Goal: Task Accomplishment & Management: Manage account settings

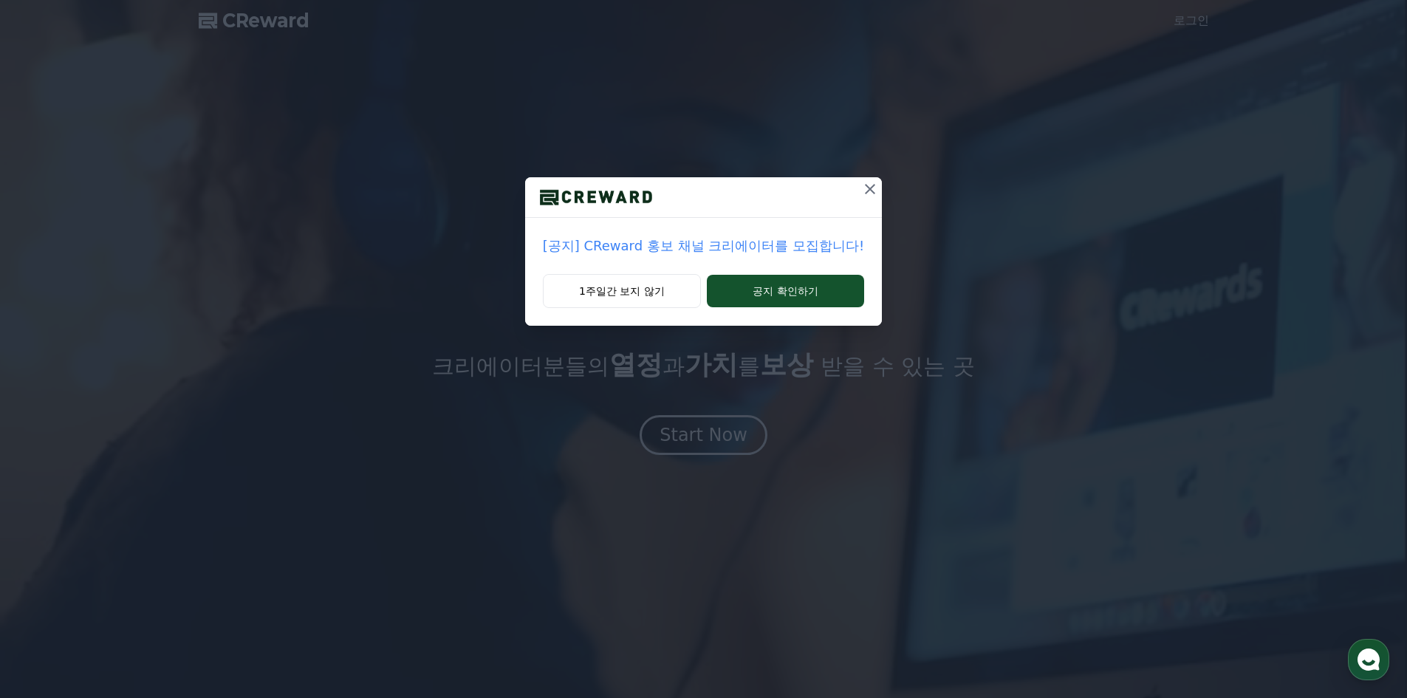
click at [865, 189] on icon at bounding box center [870, 189] width 10 height 10
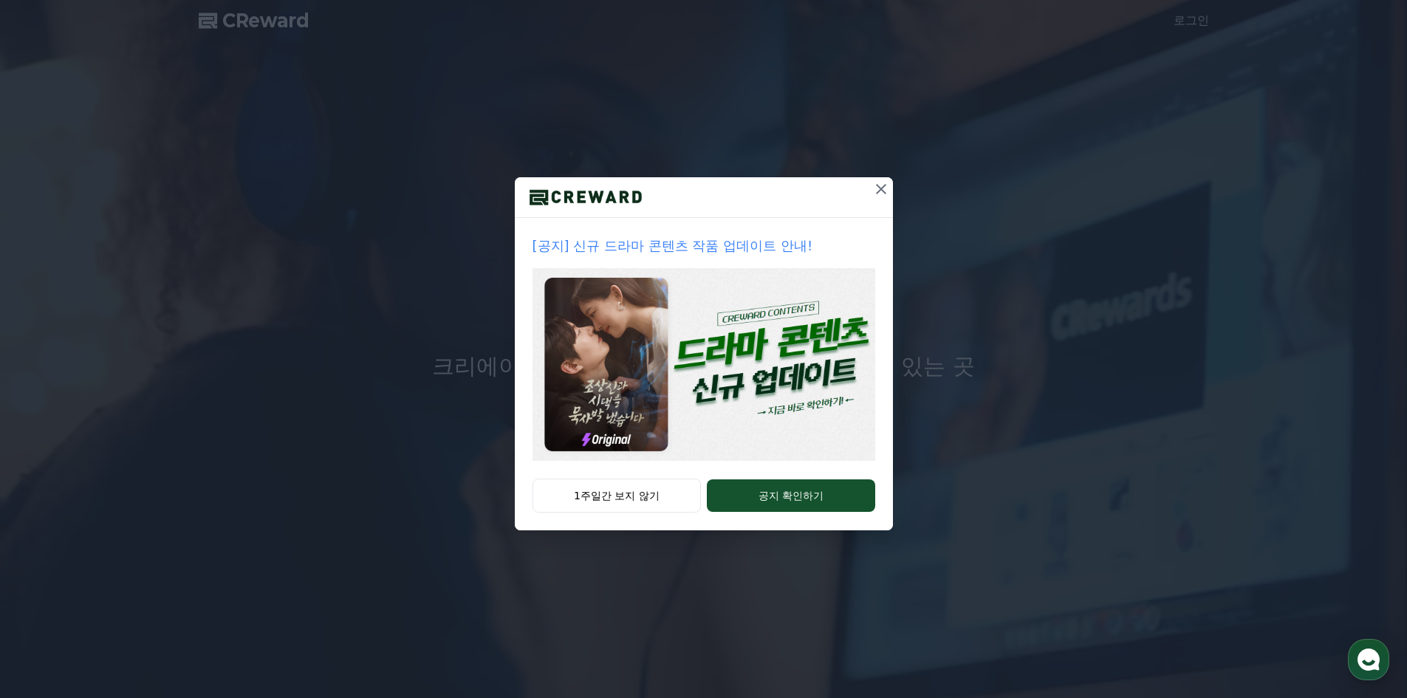
click at [875, 194] on icon at bounding box center [881, 189] width 18 height 18
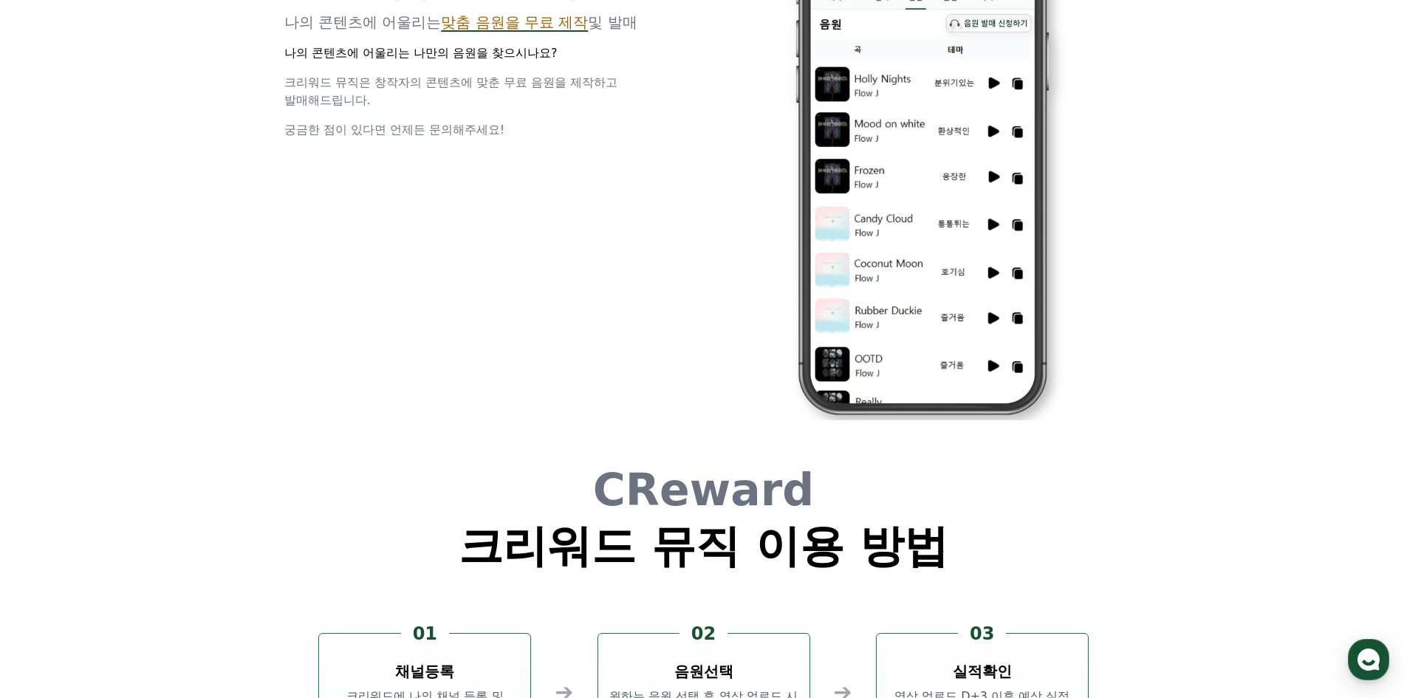
scroll to position [4001, 0]
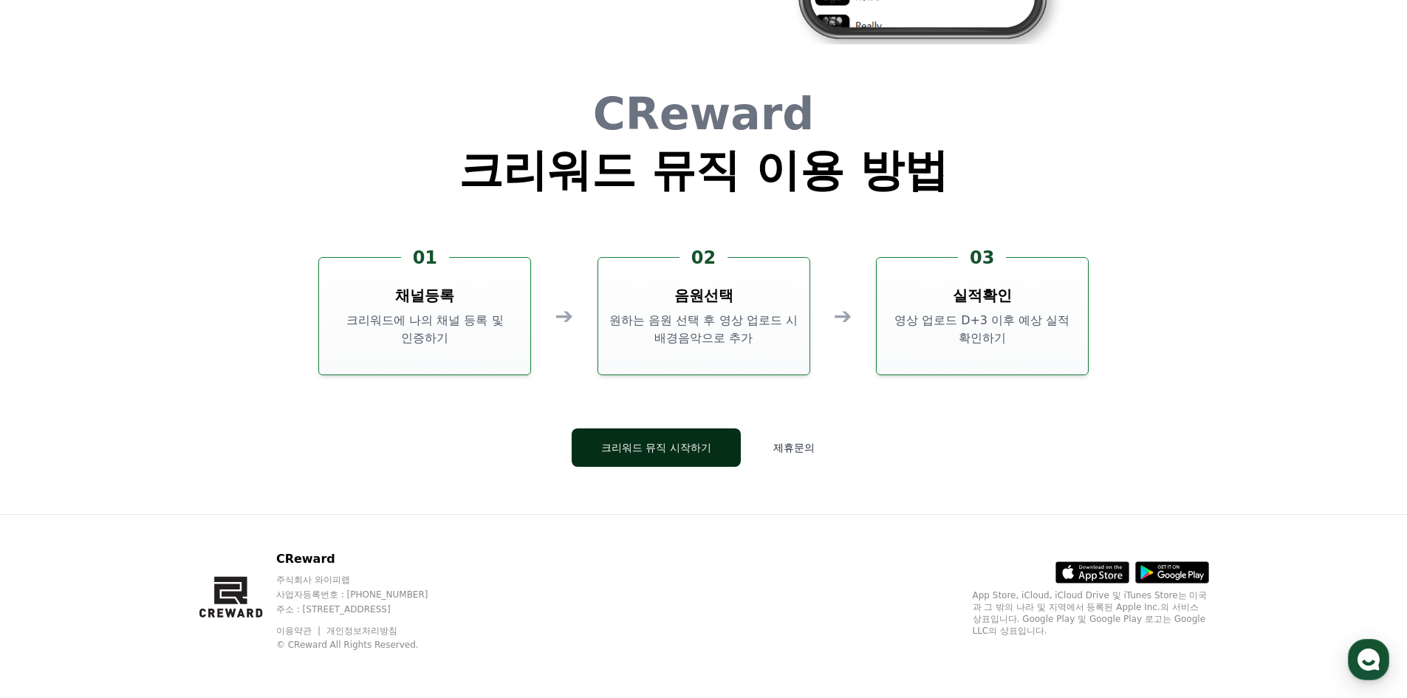
click at [699, 439] on button "크리워드 뮤직 시작하기" at bounding box center [656, 447] width 169 height 38
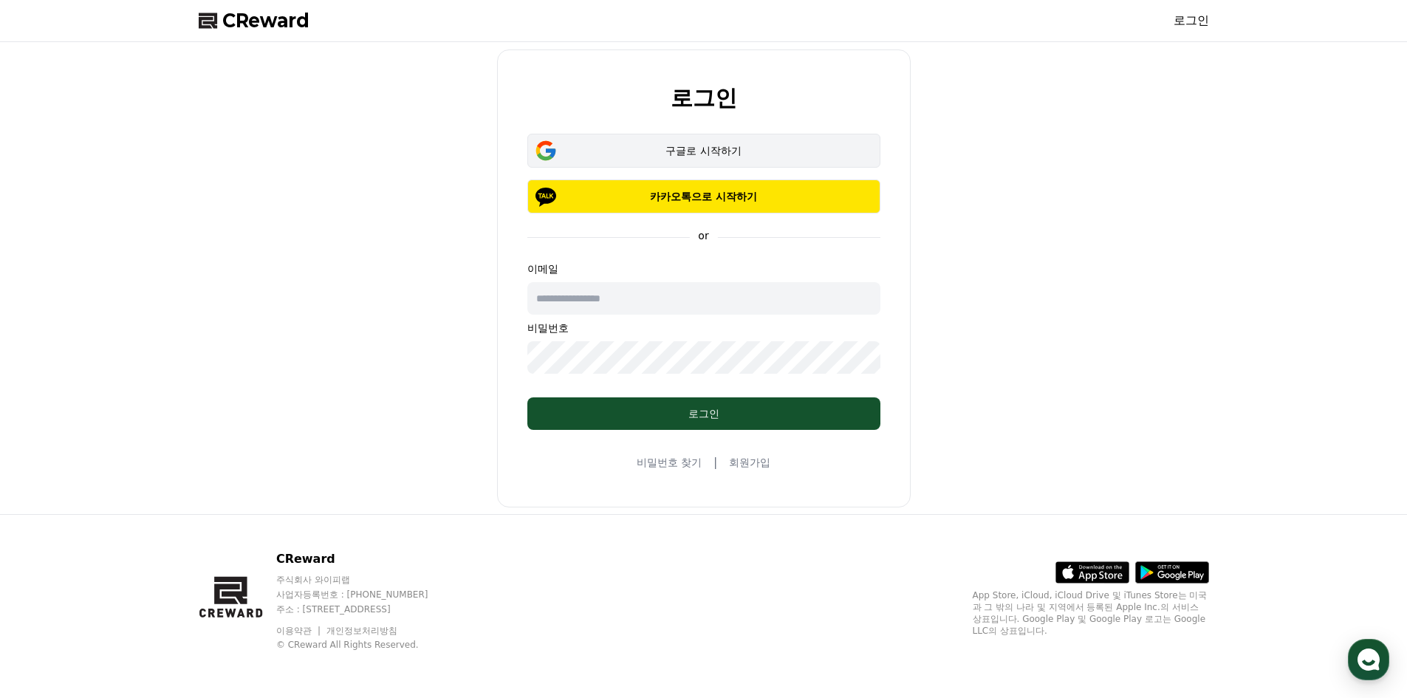
click at [701, 150] on div "구글로 시작하기" at bounding box center [704, 150] width 310 height 15
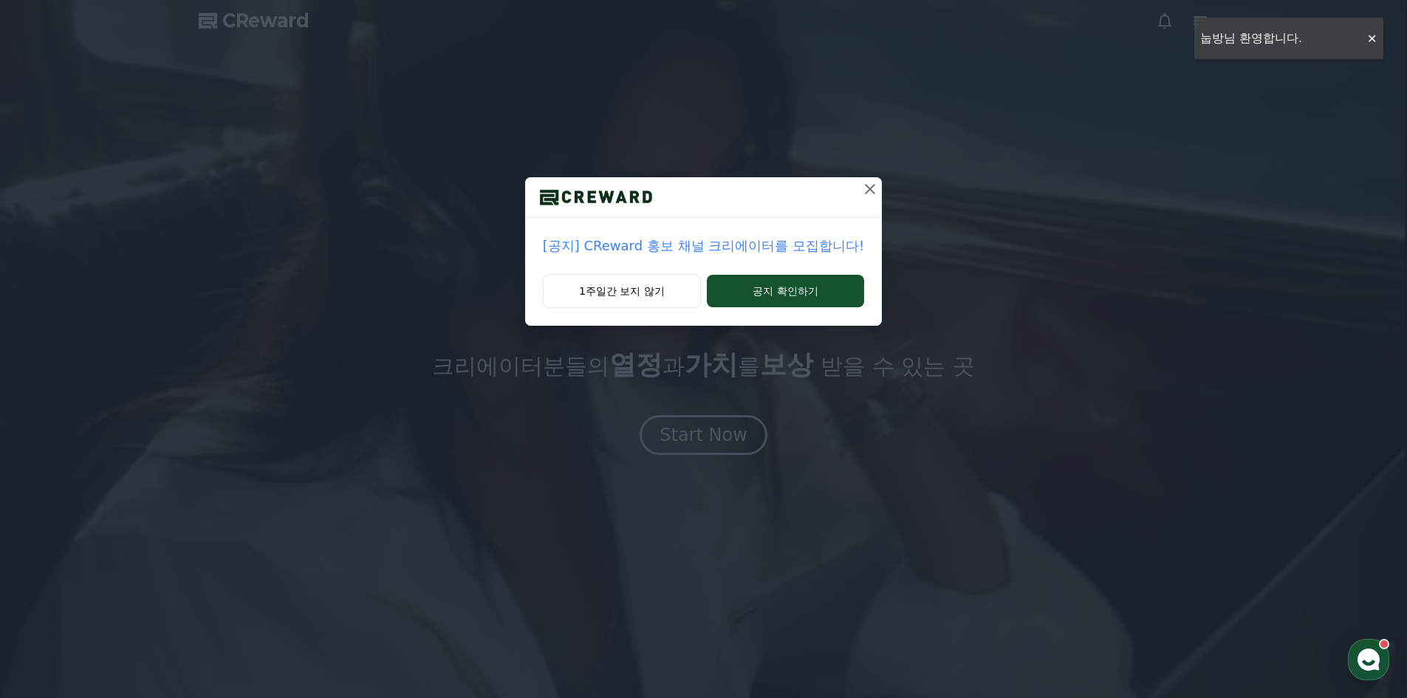
drag, startPoint x: 869, startPoint y: 188, endPoint x: 861, endPoint y: 188, distance: 8.1
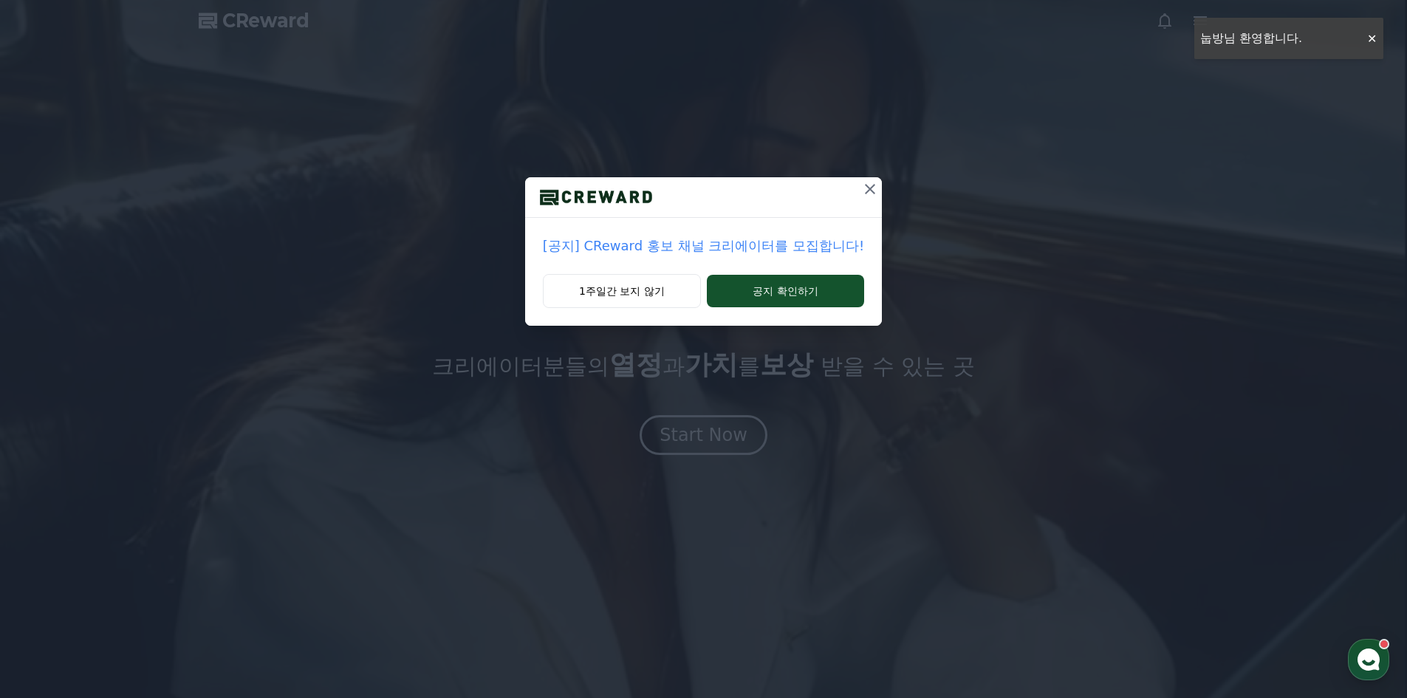
click at [869, 188] on icon at bounding box center [870, 189] width 18 height 18
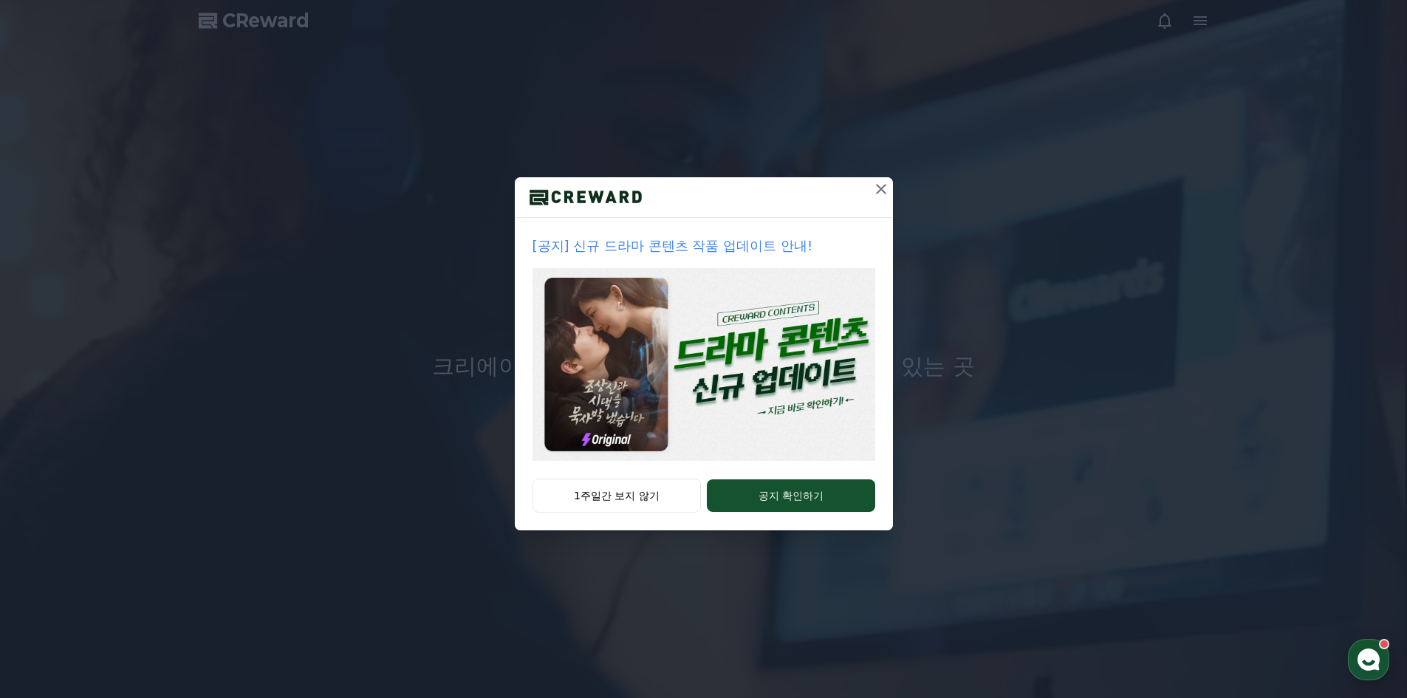
click at [877, 188] on icon at bounding box center [881, 189] width 18 height 18
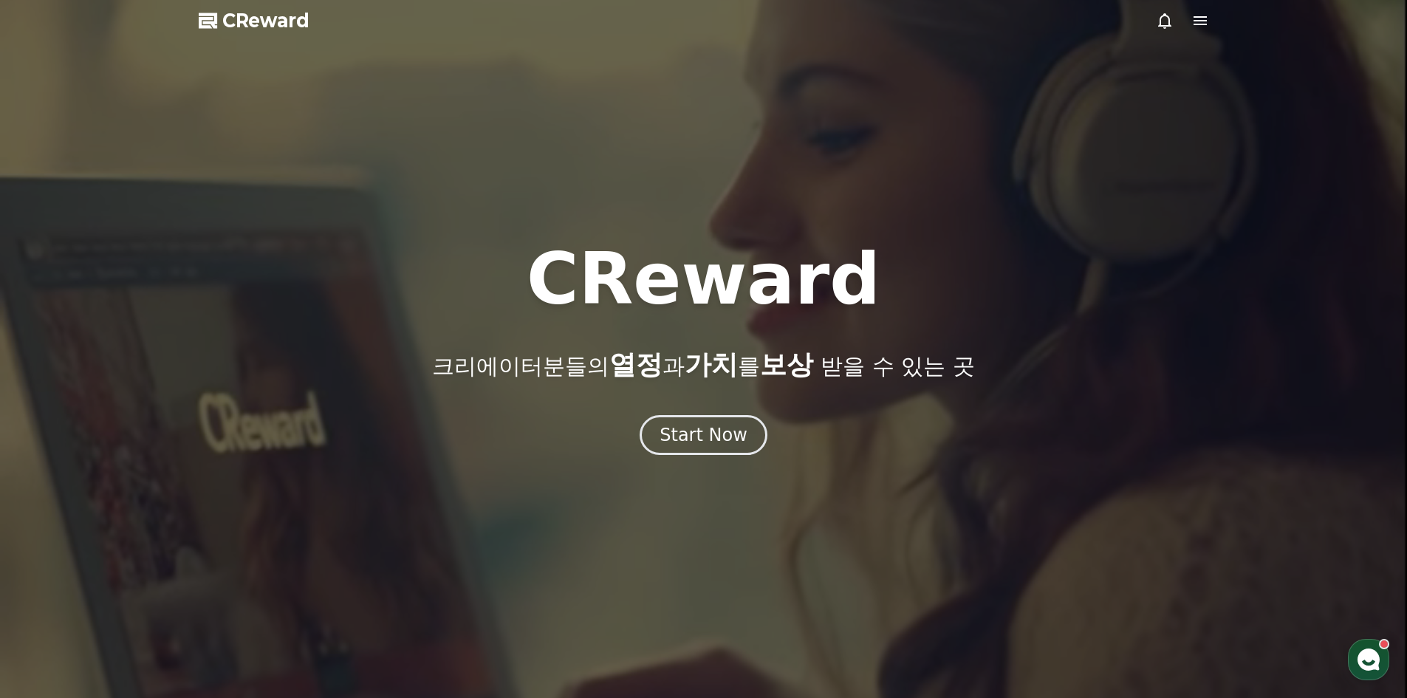
click at [1204, 29] on icon at bounding box center [1200, 21] width 18 height 18
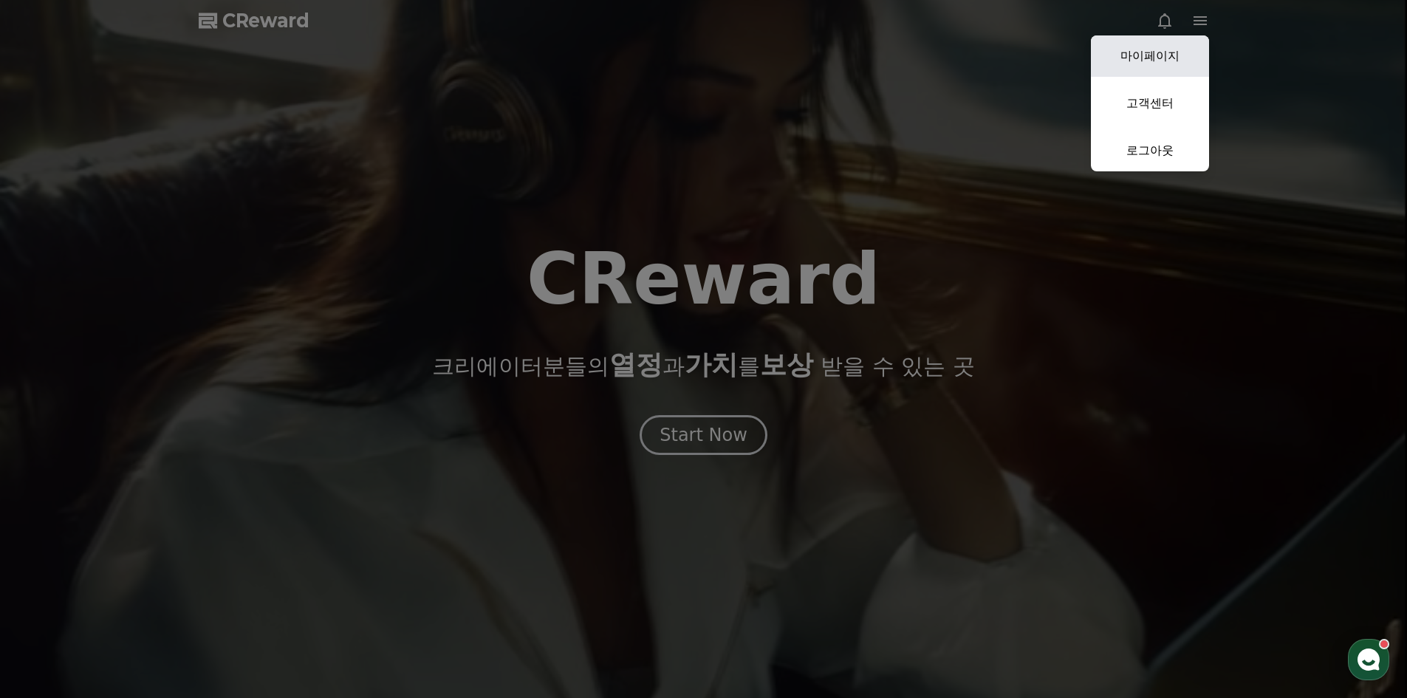
click at [1173, 57] on link "마이페이지" at bounding box center [1150, 55] width 118 height 41
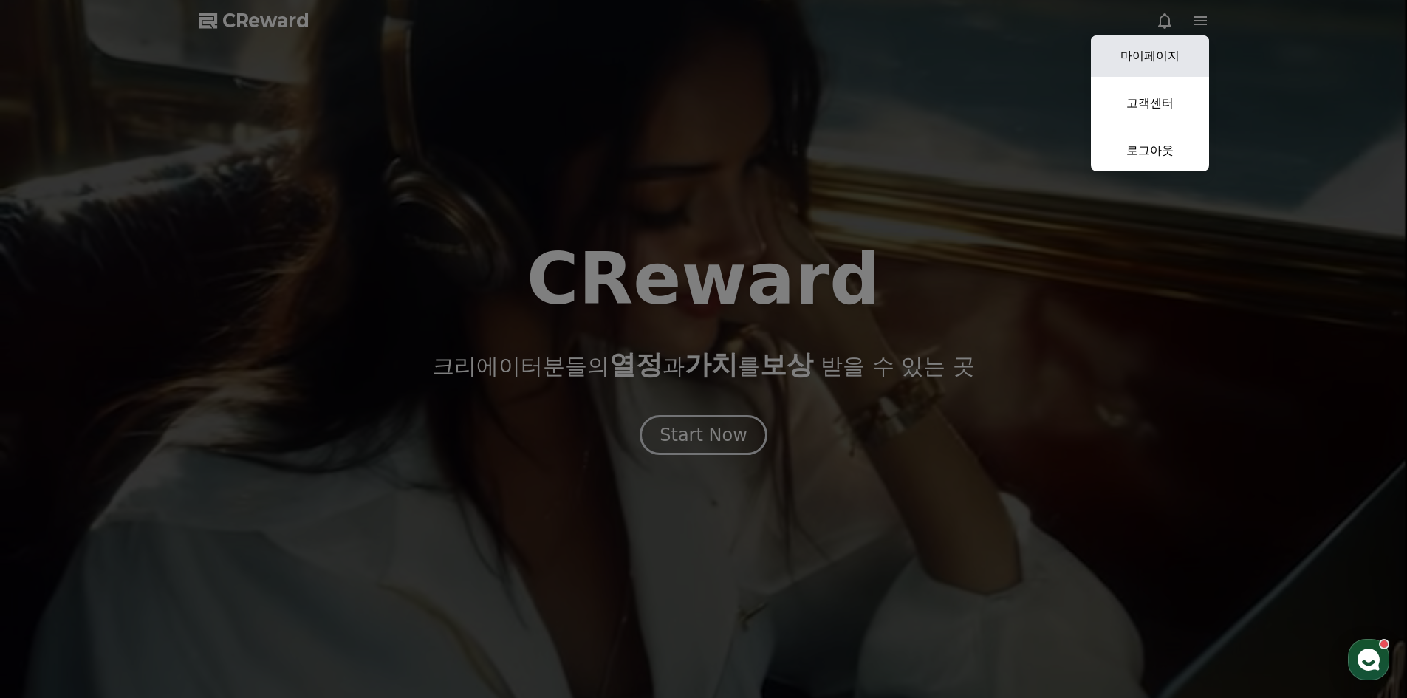
select select "**********"
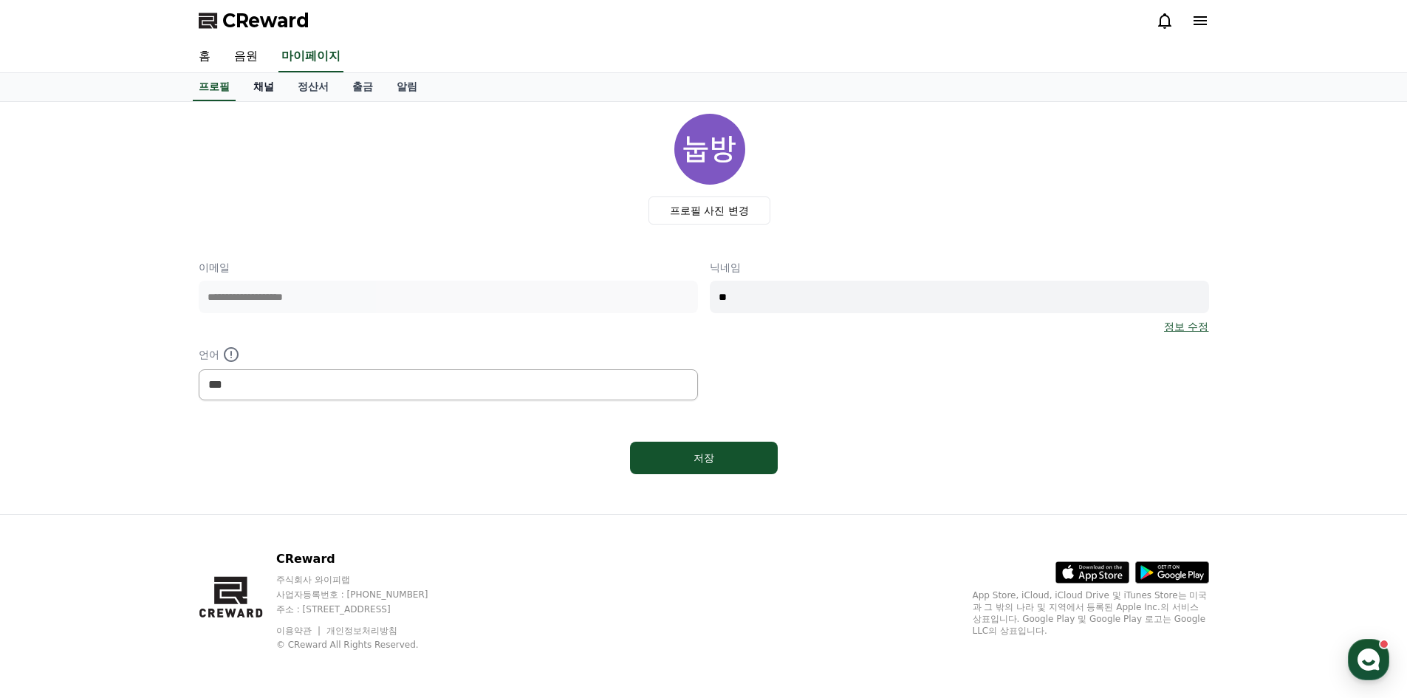
click at [266, 86] on link "채널" at bounding box center [263, 87] width 44 height 28
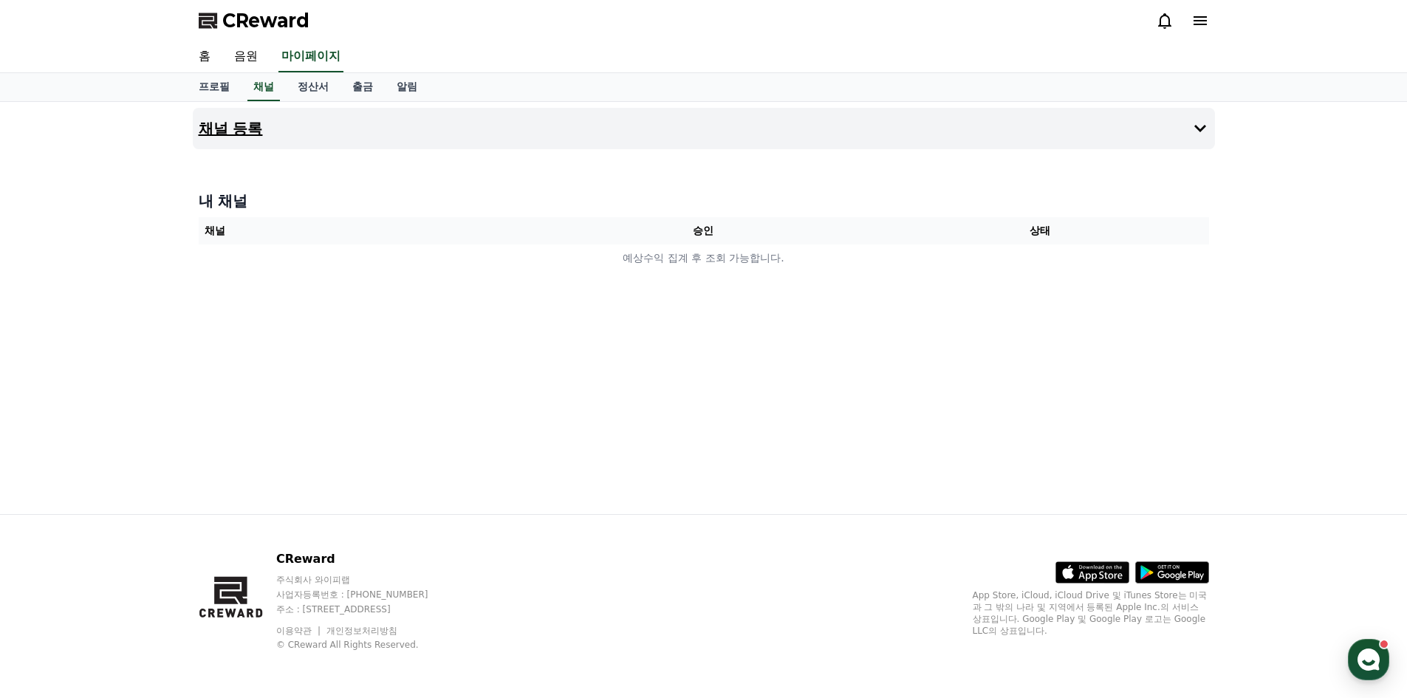
click at [1197, 124] on icon at bounding box center [1200, 129] width 18 height 18
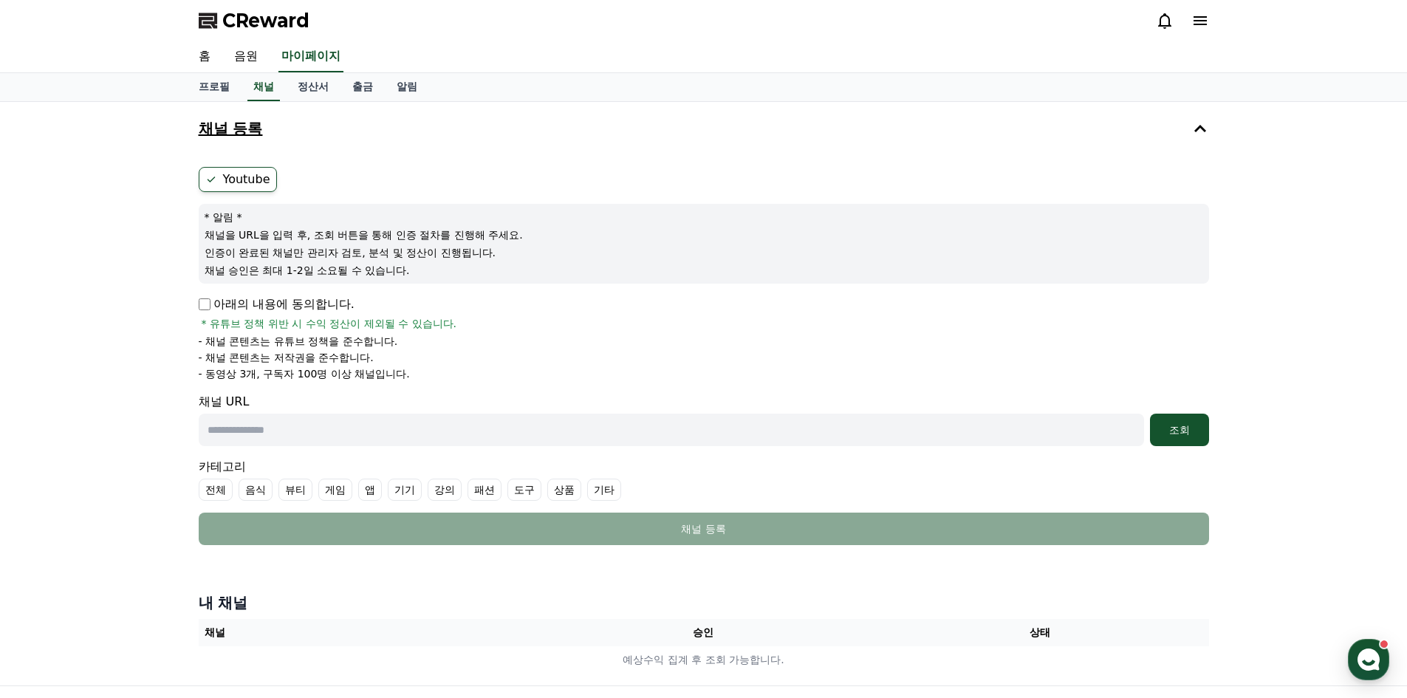
drag, startPoint x: 352, startPoint y: 173, endPoint x: 239, endPoint y: 174, distance: 113.7
click at [344, 173] on ul "Youtube" at bounding box center [704, 179] width 1010 height 25
click at [230, 174] on label "Youtube" at bounding box center [238, 179] width 78 height 25
drag, startPoint x: 162, startPoint y: 179, endPoint x: 255, endPoint y: 180, distance: 92.3
click at [172, 178] on div "채널 등록 Youtube * 알림 * 채널을 URL을 입력 후, 조회 버튼을 통해 인증 절차를 진행해 주세요. 인증이 완료된 채널만 관리자 검…" at bounding box center [703, 393] width 1407 height 583
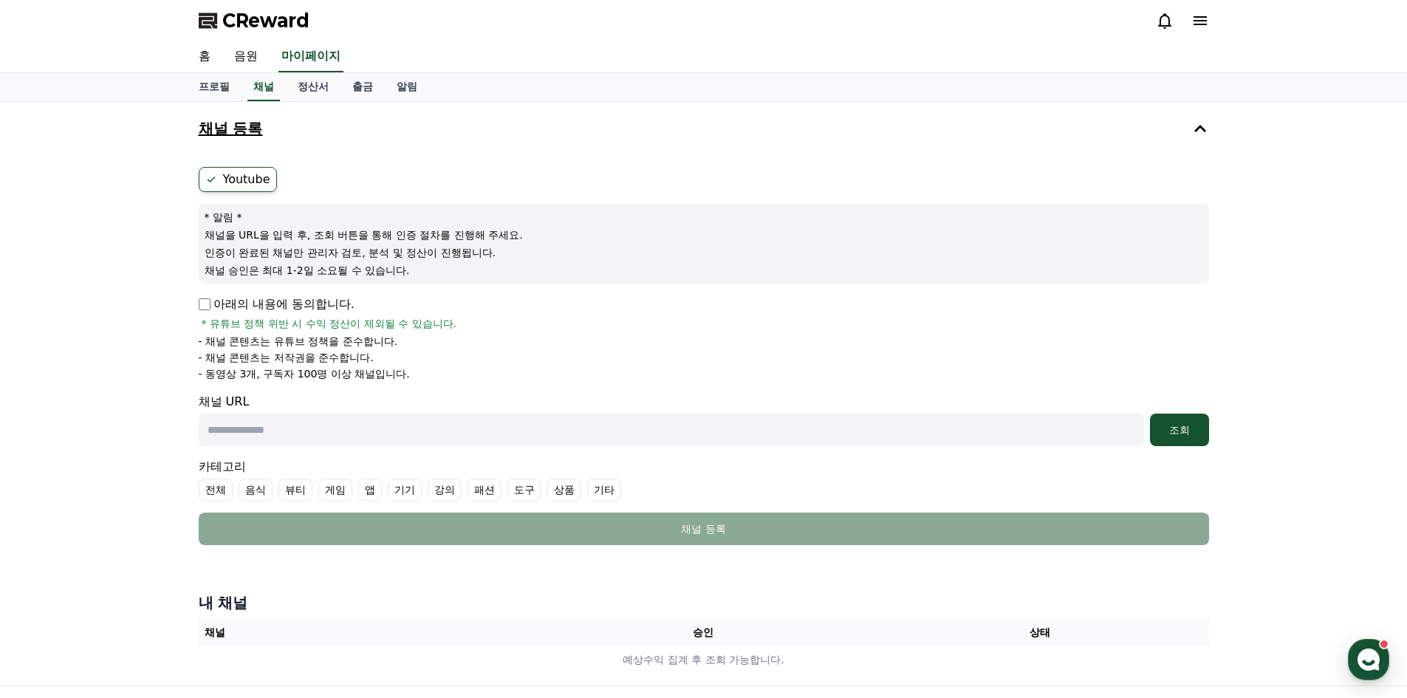
click at [255, 180] on label "Youtube" at bounding box center [238, 179] width 78 height 25
click at [246, 152] on div "채널 등록 Youtube * 알림 * 채널을 URL을 입력 후, 조회 버튼을 통해 인증 절차를 진행해 주세요. 인증이 완료된 채널만 관리자 검…" at bounding box center [704, 329] width 1022 height 443
click at [244, 179] on label "Youtube" at bounding box center [238, 179] width 78 height 25
drag, startPoint x: 310, startPoint y: 342, endPoint x: 348, endPoint y: 352, distance: 39.1
click at [343, 349] on div "아래의 내용에 동의합니다. * 유튜브 정책 위반 시 수익 정산이 제외될 수 있습니다. - 채널 콘텐츠는 유튜브 정책을 준수합니다. - 채널 콘…" at bounding box center [704, 338] width 1010 height 86
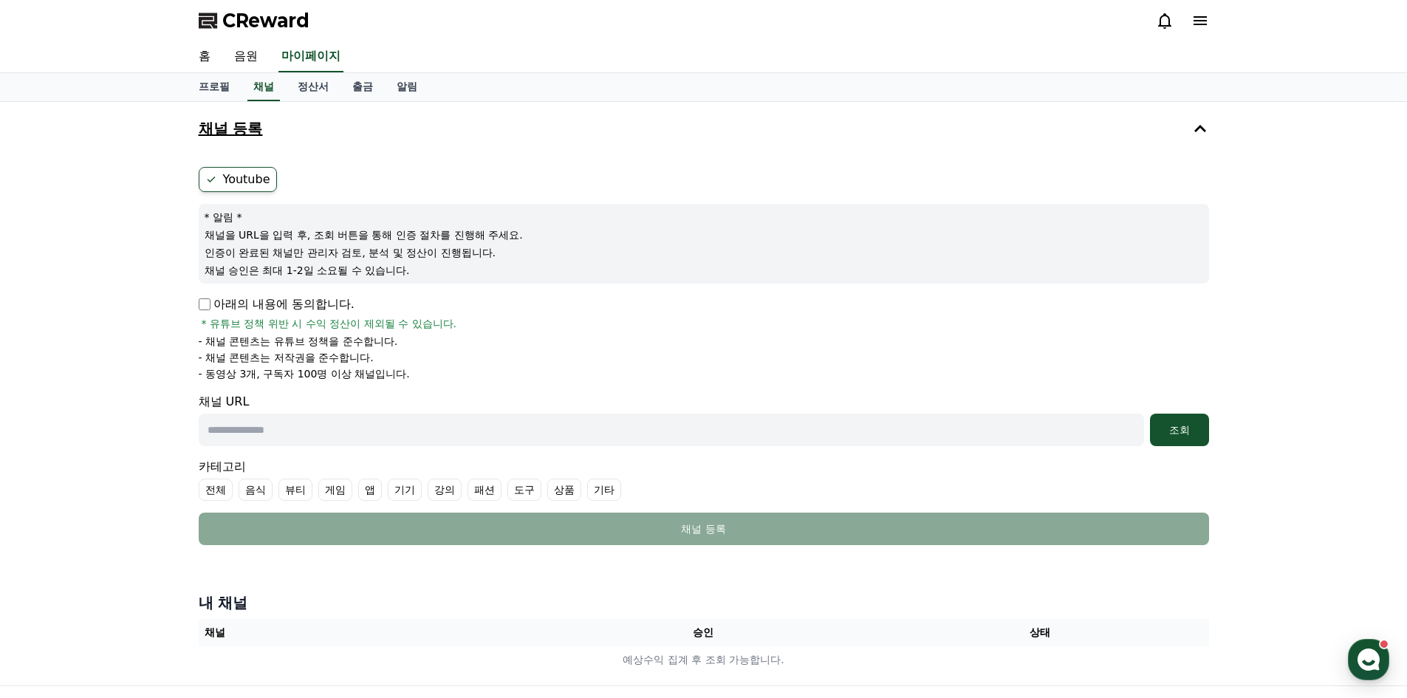
click at [357, 372] on p "- 동영상 3개, 구독자 100명 이상 채널입니다." at bounding box center [304, 373] width 211 height 15
click at [664, 357] on li "- 채널 콘텐츠는 저작권을 준수합니다." at bounding box center [704, 357] width 1010 height 15
